Goal: Task Accomplishment & Management: Manage account settings

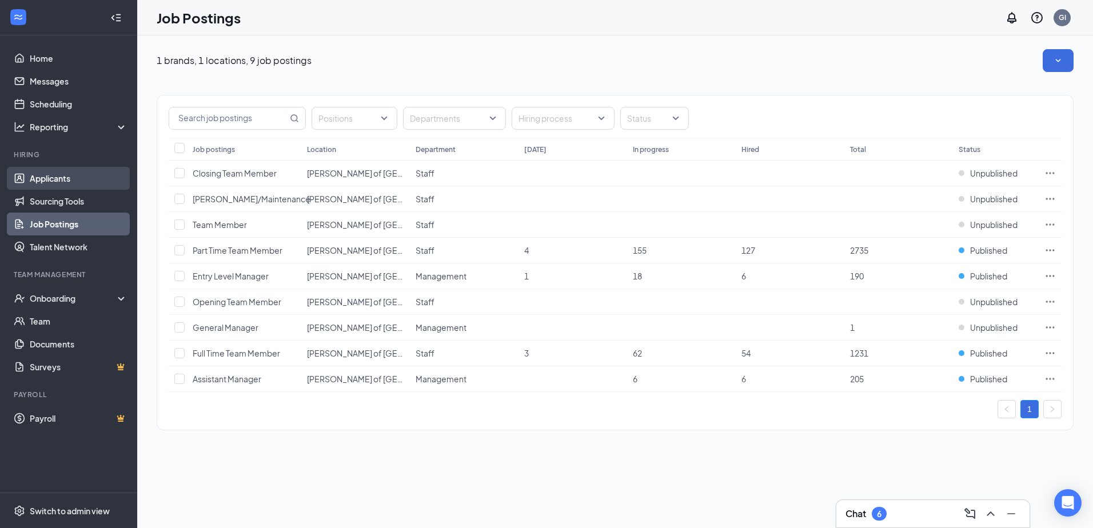
click at [33, 175] on link "Applicants" at bounding box center [79, 178] width 98 height 23
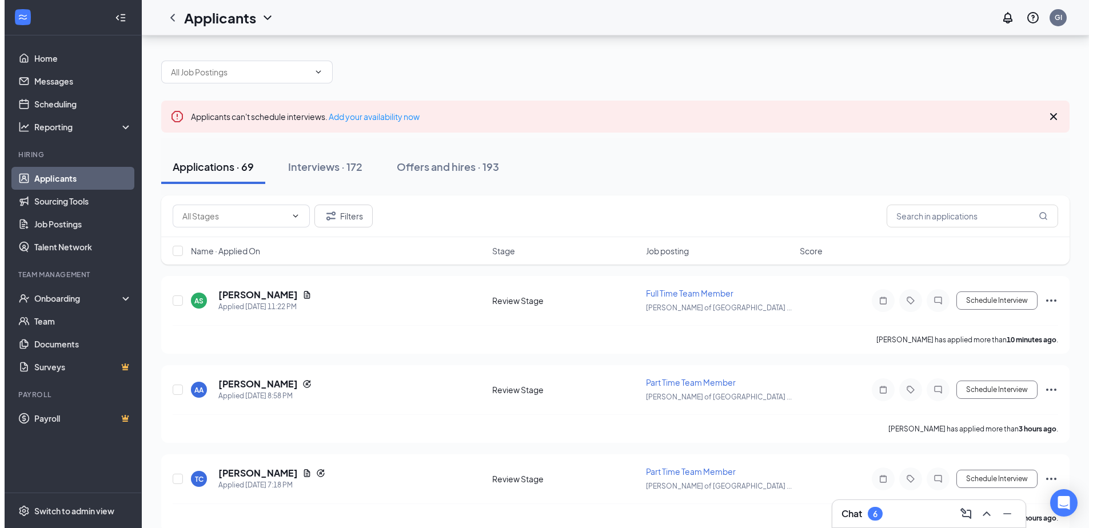
scroll to position [57, 0]
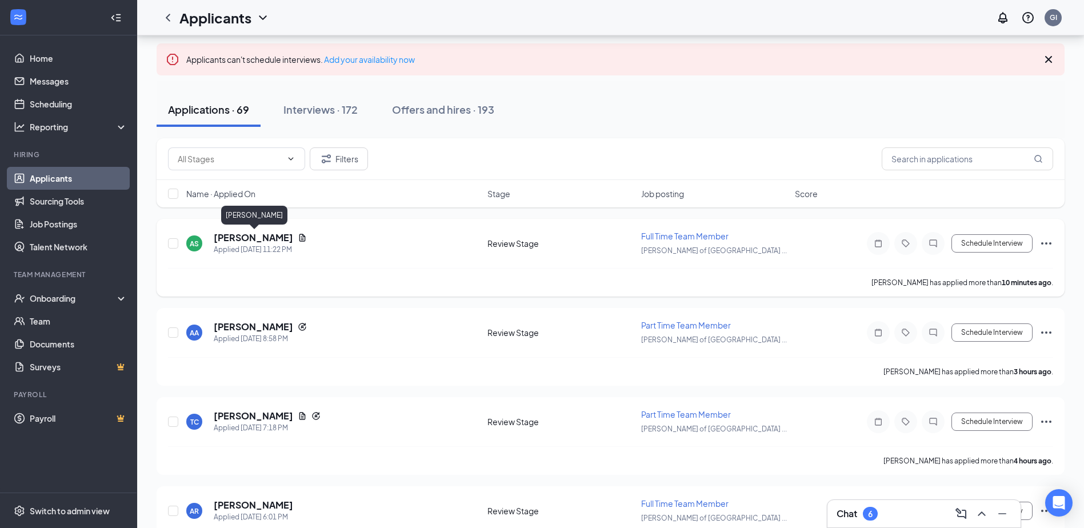
click at [237, 233] on h5 "[PERSON_NAME]" at bounding box center [253, 237] width 79 height 13
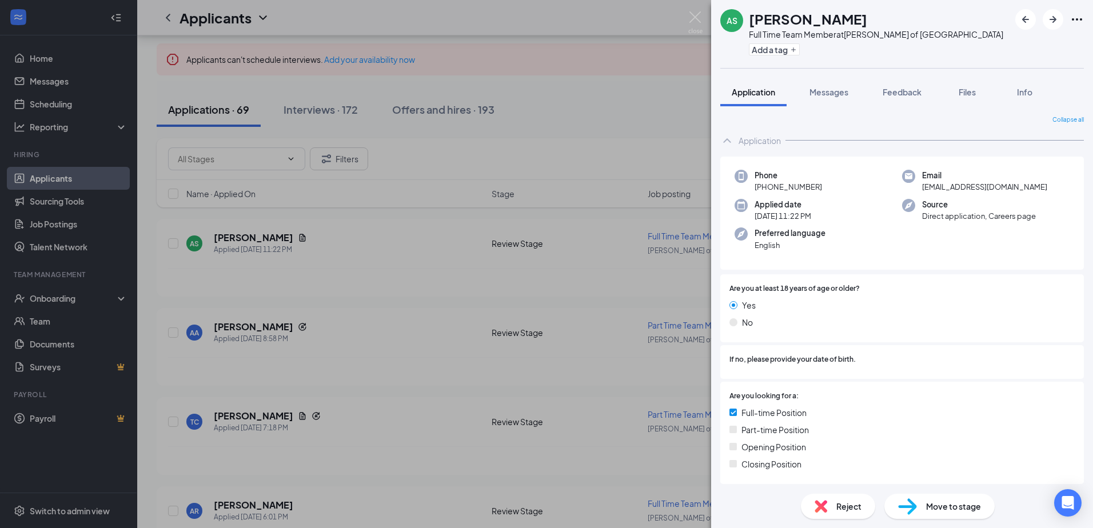
click at [681, 279] on div "AS [PERSON_NAME] Full Time Team Member at [PERSON_NAME] of [GEOGRAPHIC_DATA] Ad…" at bounding box center [546, 264] width 1093 height 528
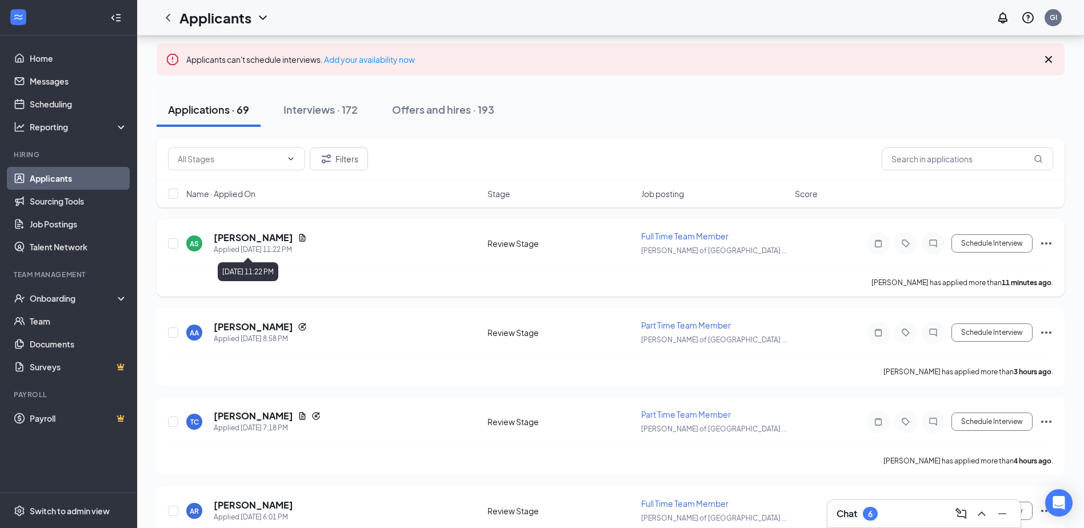
click at [250, 249] on div "Applied [DATE] 11:22 PM" at bounding box center [260, 249] width 93 height 11
click at [285, 227] on div "AS [PERSON_NAME] Applied [DATE] 11:22 PM Review Stage Full Time Team Member [PE…" at bounding box center [611, 258] width 908 height 78
click at [279, 232] on h5 "[PERSON_NAME]" at bounding box center [253, 237] width 79 height 13
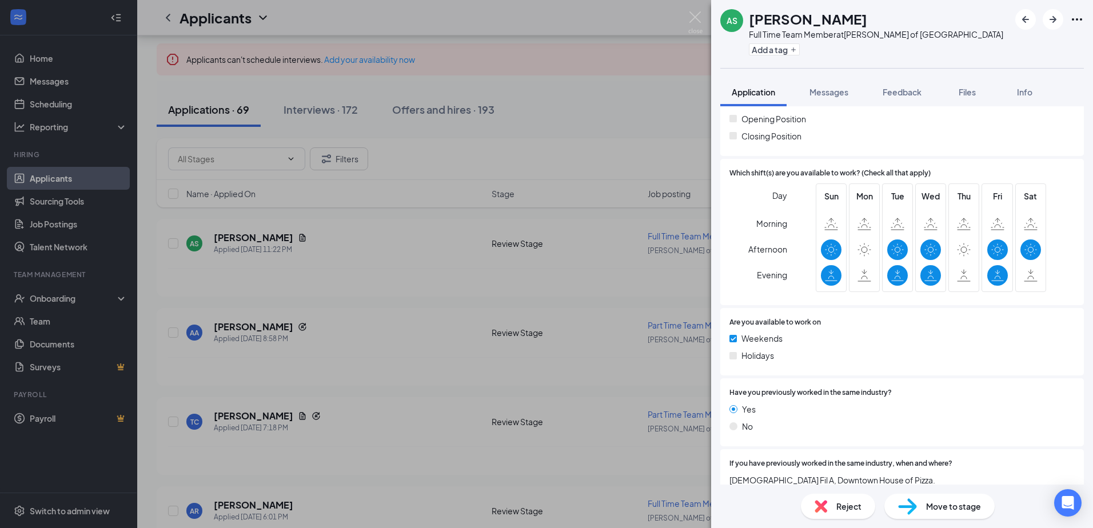
scroll to position [343, 0]
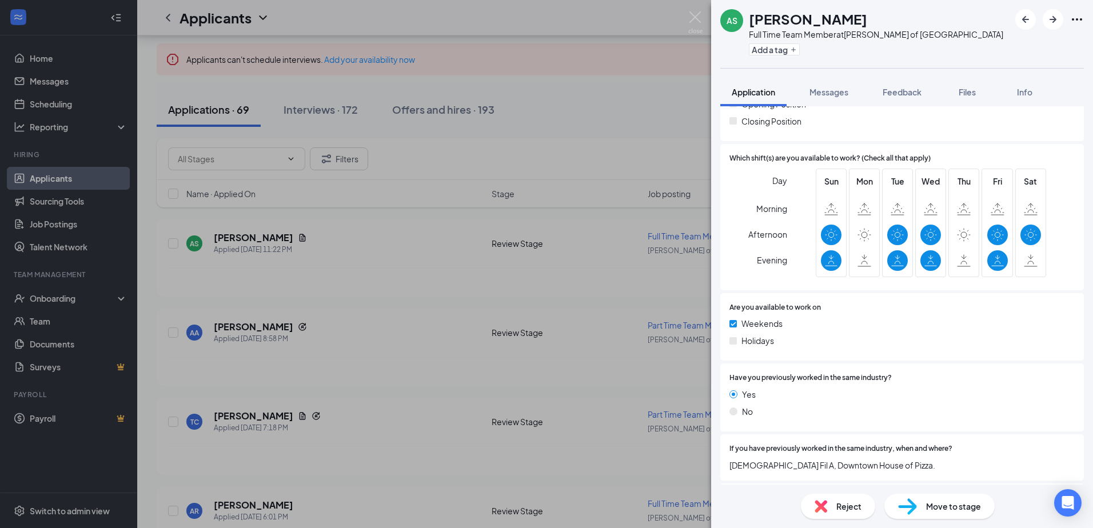
click at [992, 231] on icon at bounding box center [997, 235] width 13 height 14
click at [828, 231] on icon at bounding box center [831, 235] width 13 height 14
click at [821, 259] on div at bounding box center [831, 260] width 21 height 21
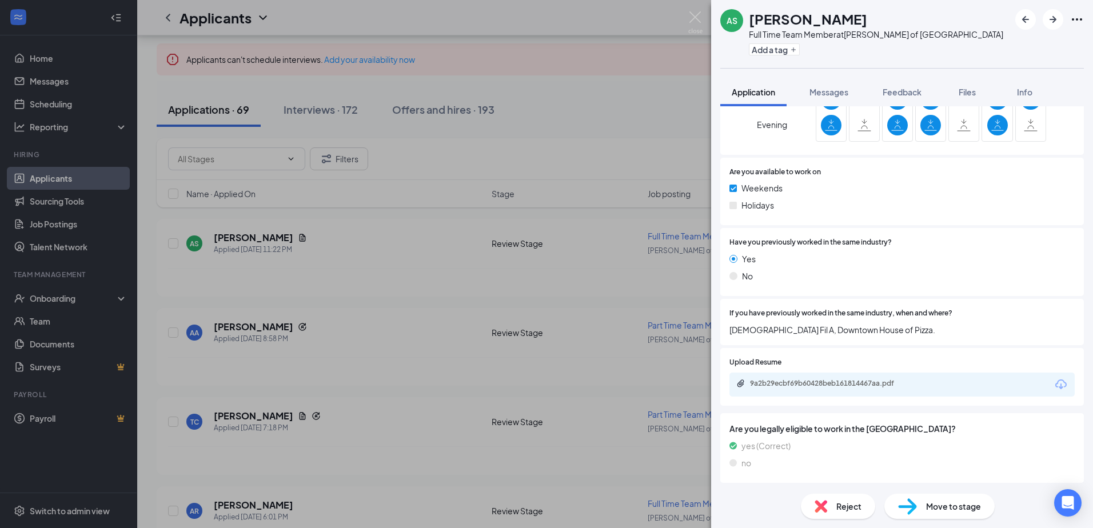
scroll to position [480, 0]
click at [794, 379] on div "9a2b29ecbf69b60428beb161814467aa.pdf" at bounding box center [830, 382] width 160 height 9
